Goal: Navigation & Orientation: Understand site structure

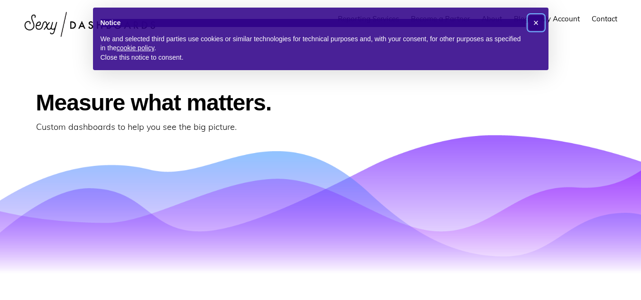
click at [538, 26] on span "×" at bounding box center [536, 23] width 6 height 10
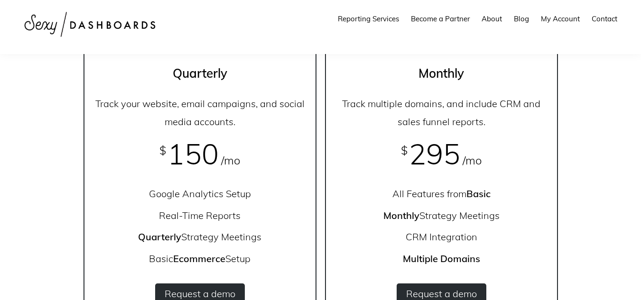
scroll to position [914, 0]
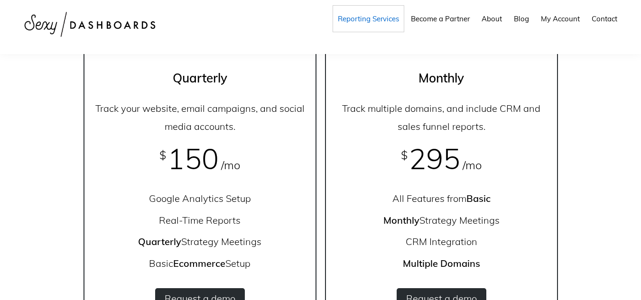
click at [379, 19] on span "Reporting Services" at bounding box center [368, 18] width 61 height 9
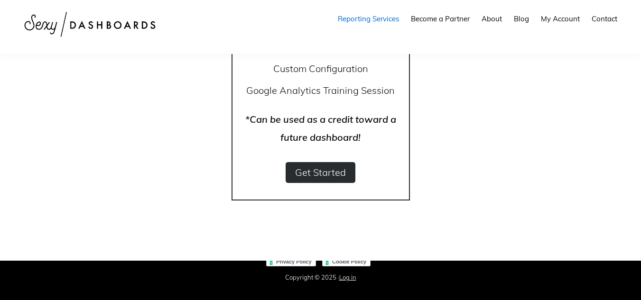
scroll to position [1258, 0]
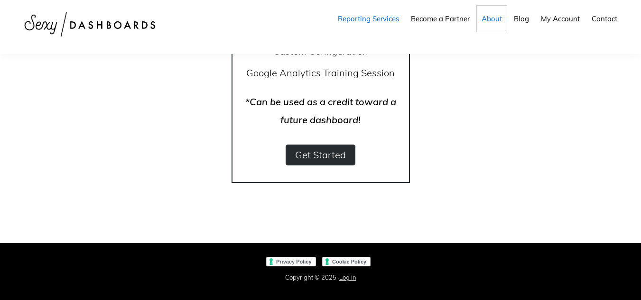
click at [489, 20] on span "About" at bounding box center [492, 18] width 20 height 9
